Goal: Communication & Community: Answer question/provide support

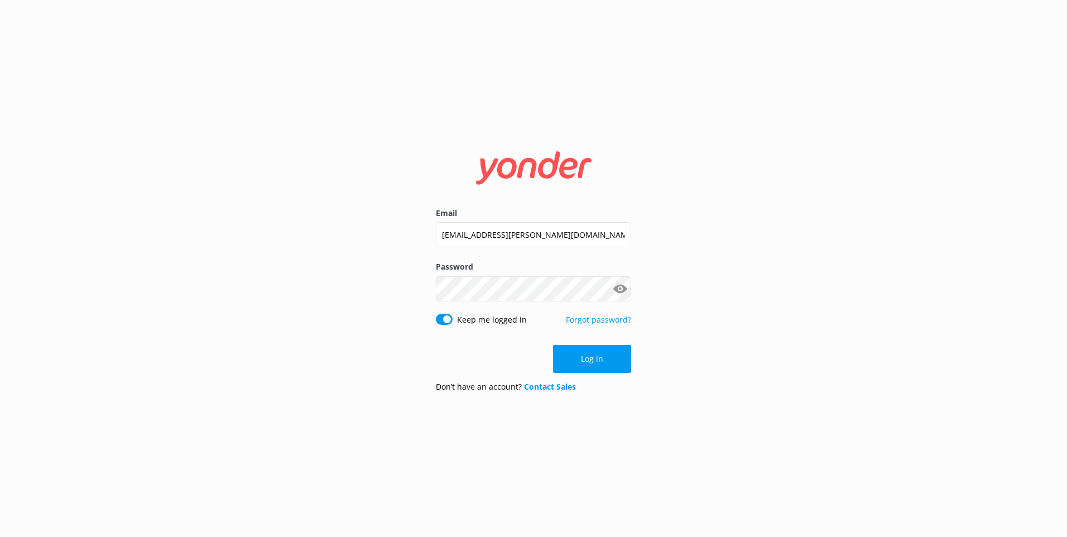
click at [603, 376] on form "Email [EMAIL_ADDRESS][PERSON_NAME][DOMAIN_NAME] Password Show password Keep me …" at bounding box center [533, 268] width 195 height 265
click at [603, 367] on button "Log in" at bounding box center [592, 359] width 78 height 28
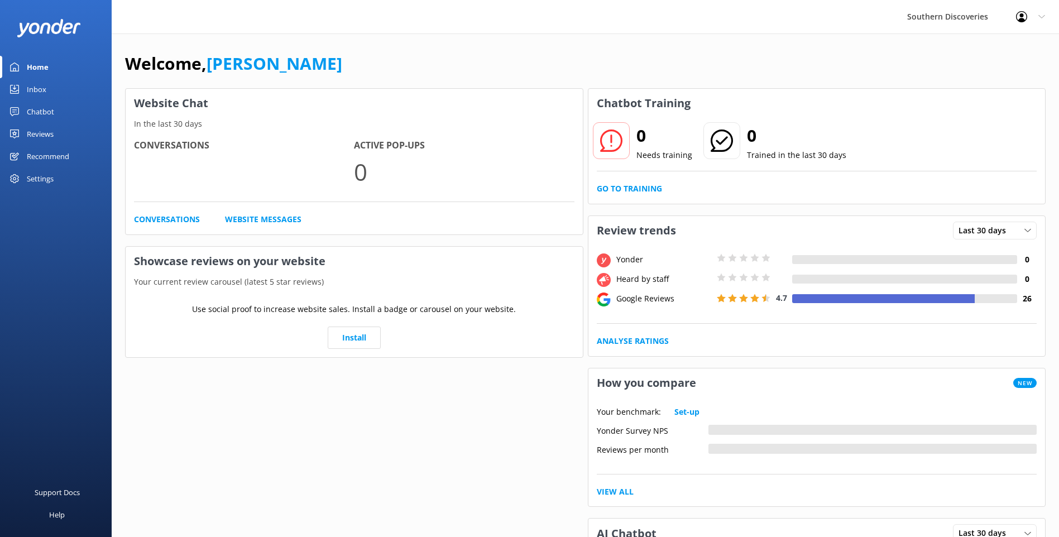
click at [17, 87] on icon at bounding box center [14, 89] width 9 height 9
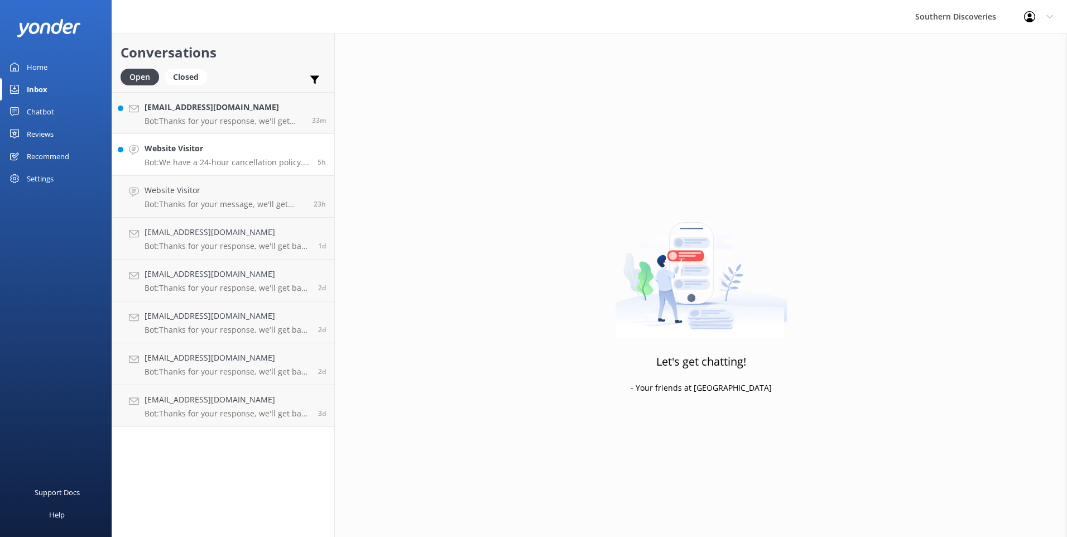
click at [217, 150] on h4 "Website Visitor" at bounding box center [227, 148] width 165 height 12
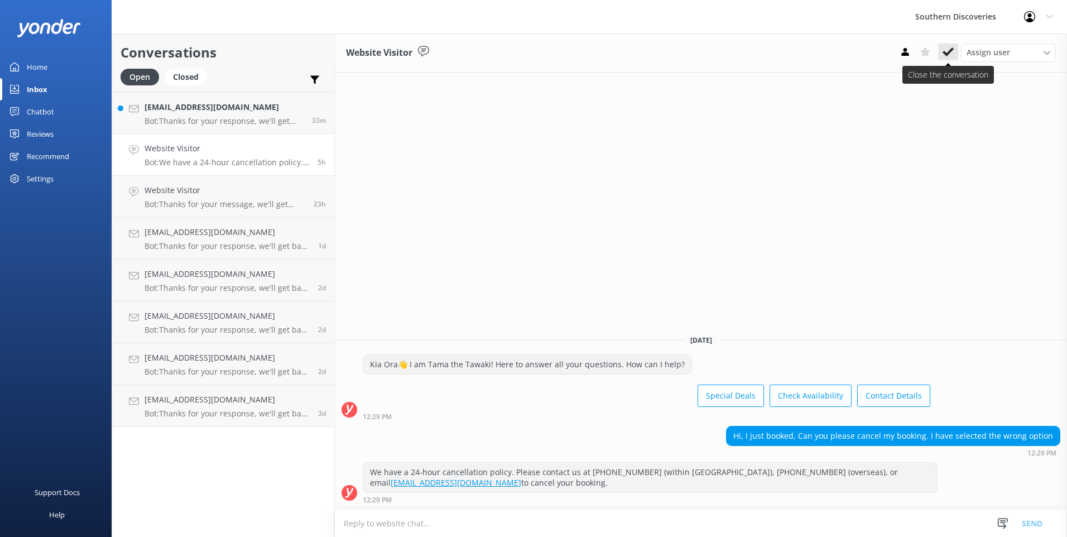
click at [944, 50] on icon at bounding box center [948, 51] width 11 height 11
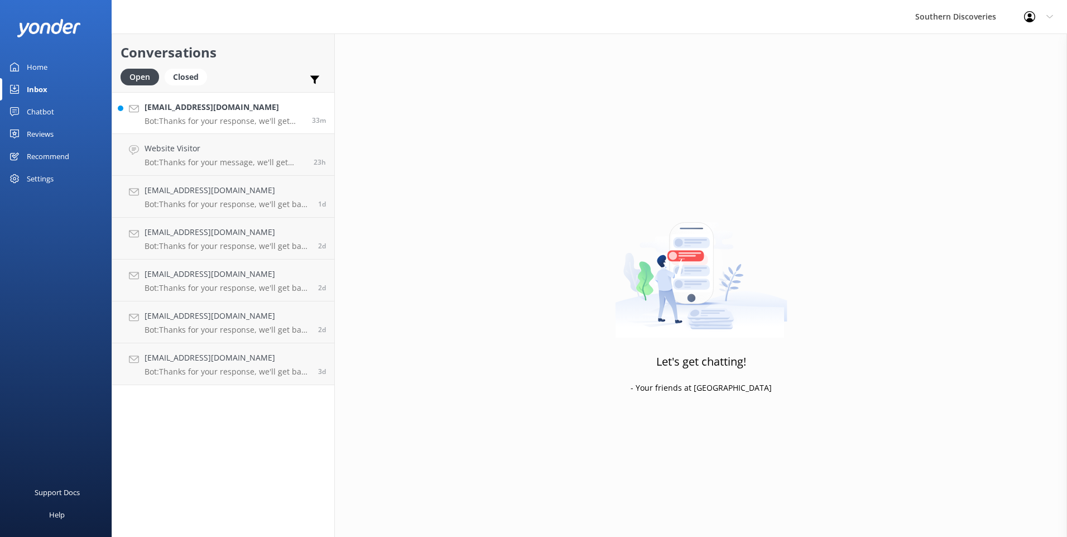
click at [155, 104] on h4 "[EMAIL_ADDRESS][DOMAIN_NAME]" at bounding box center [224, 107] width 159 height 12
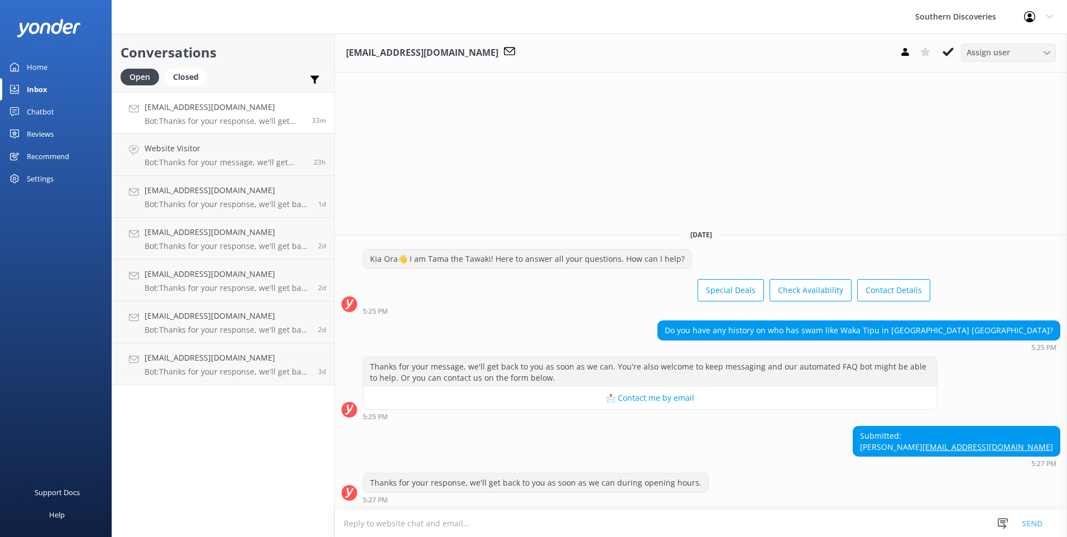
click at [975, 47] on span "Assign user" at bounding box center [989, 52] width 44 height 12
drag, startPoint x: 975, startPoint y: 47, endPoint x: 977, endPoint y: 98, distance: 50.8
click at [977, 98] on div "[PERSON_NAME]" at bounding box center [993, 98] width 53 height 11
